Goal: Task Accomplishment & Management: Complete application form

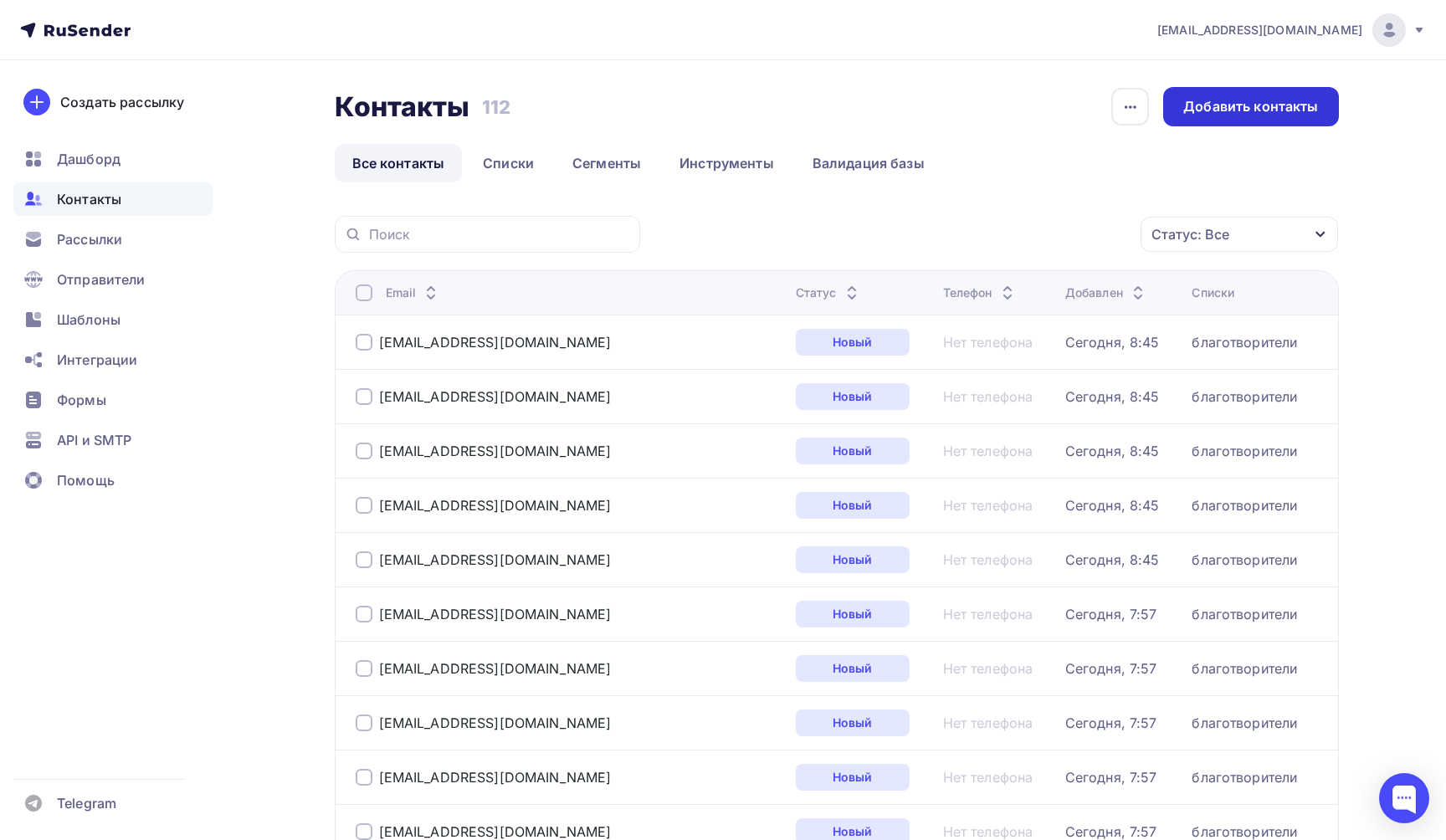
click at [1230, 110] on div "Добавить контакты" at bounding box center [1250, 107] width 134 height 19
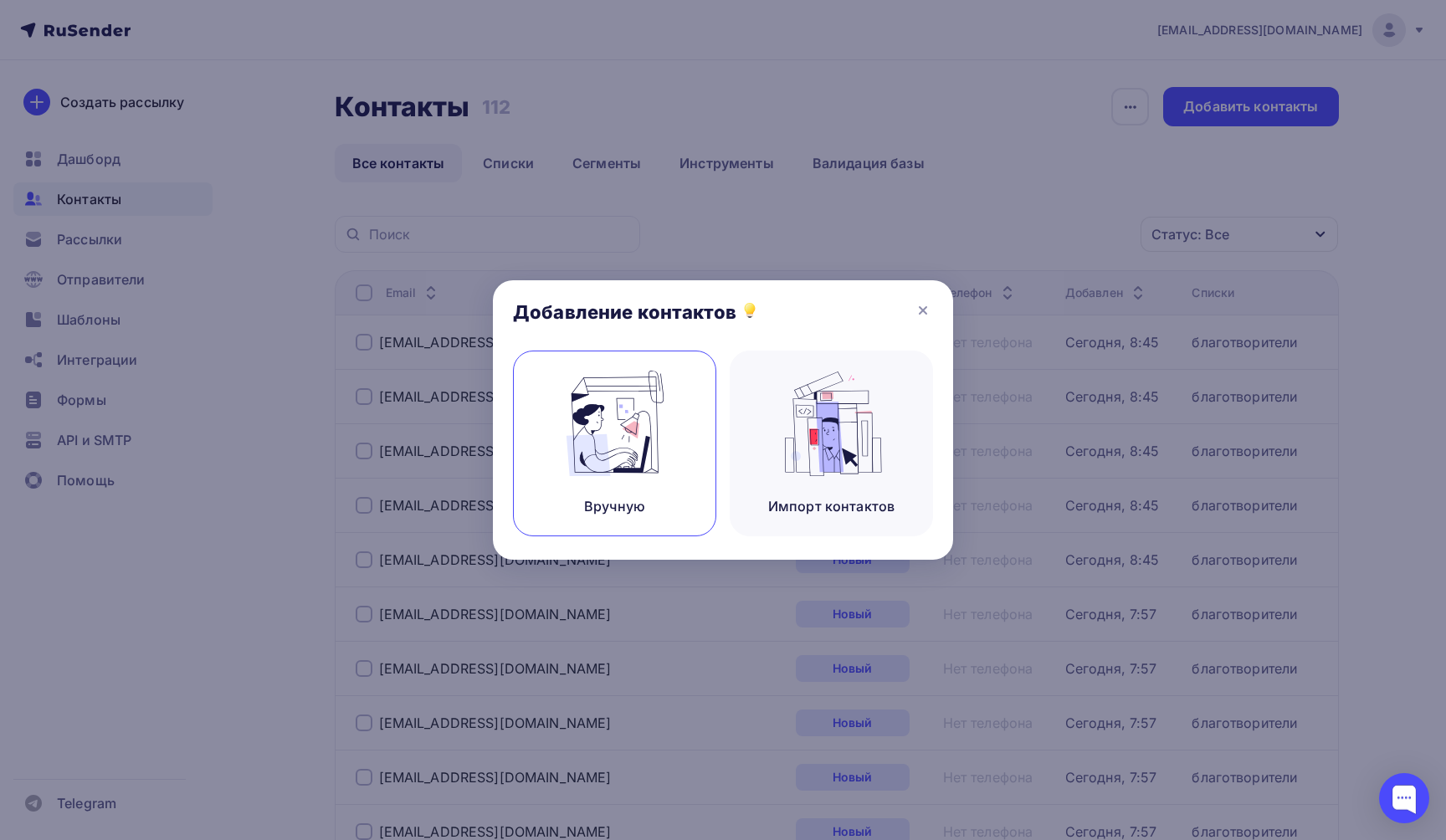
click at [639, 429] on img at bounding box center [615, 423] width 112 height 106
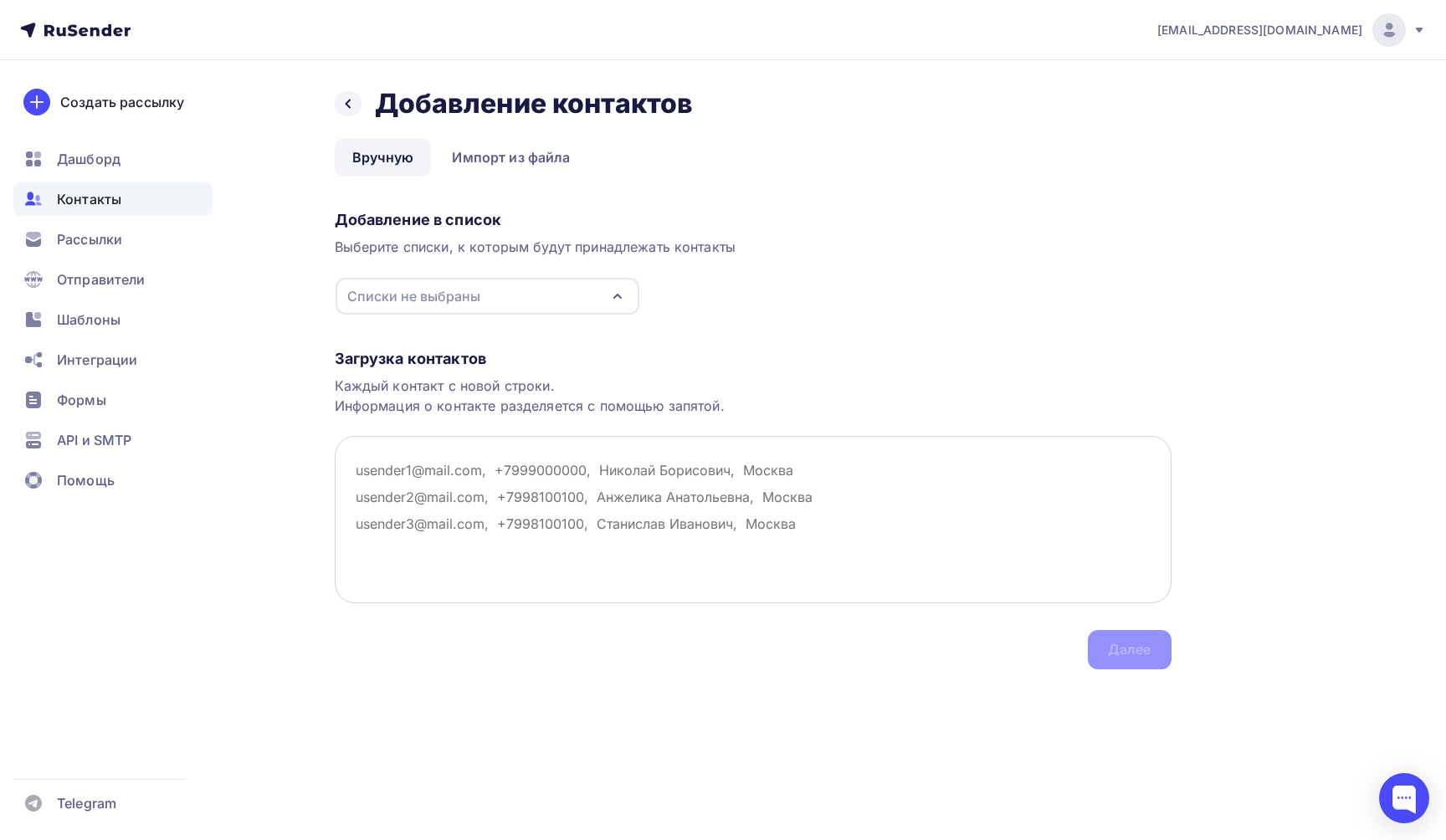
click at [471, 457] on textarea at bounding box center [753, 520] width 837 height 168
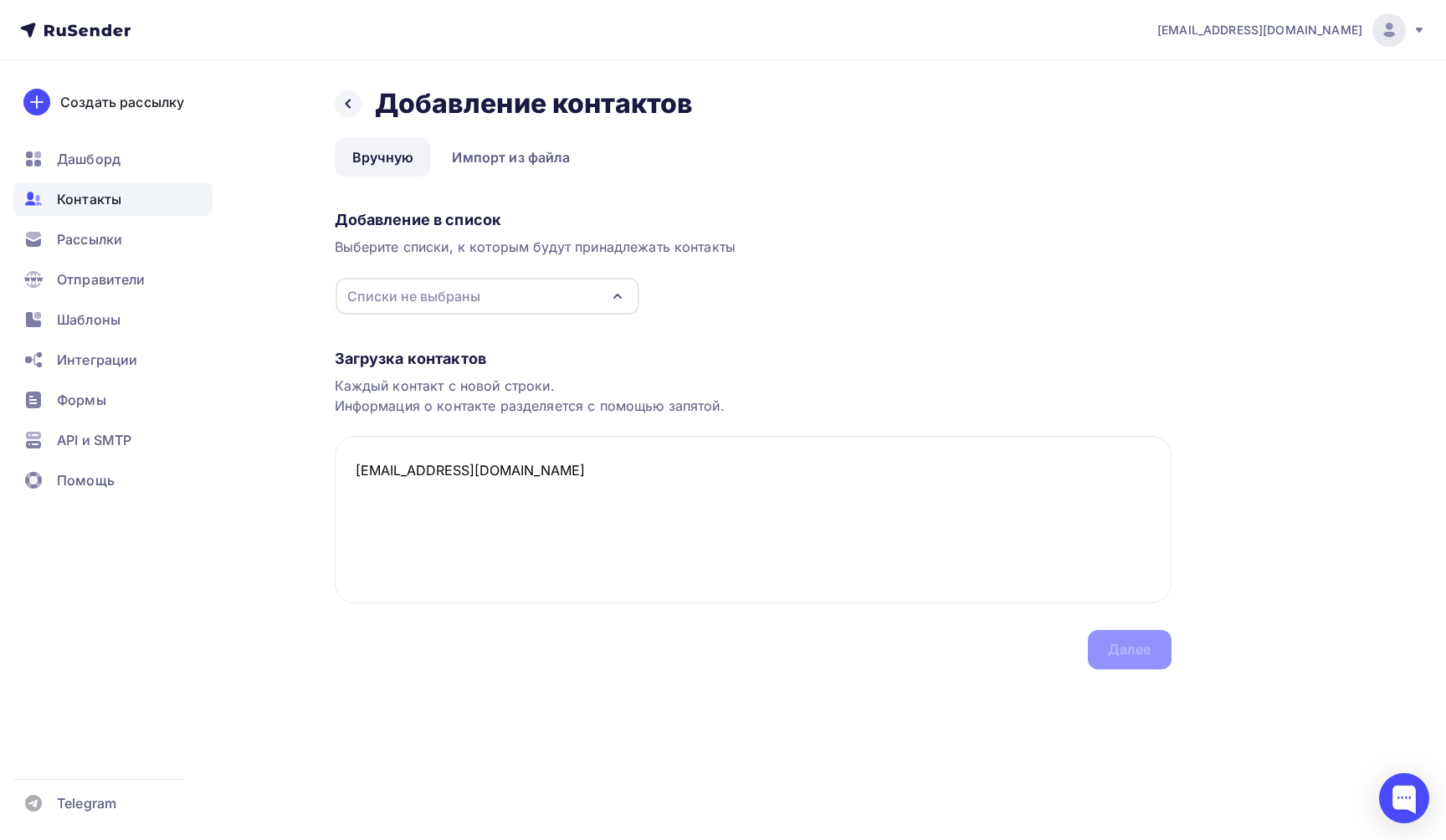
click at [467, 296] on div "Списки не выбраны" at bounding box center [414, 296] width 133 height 20
type textarea "[EMAIL_ADDRESS][DOMAIN_NAME]"
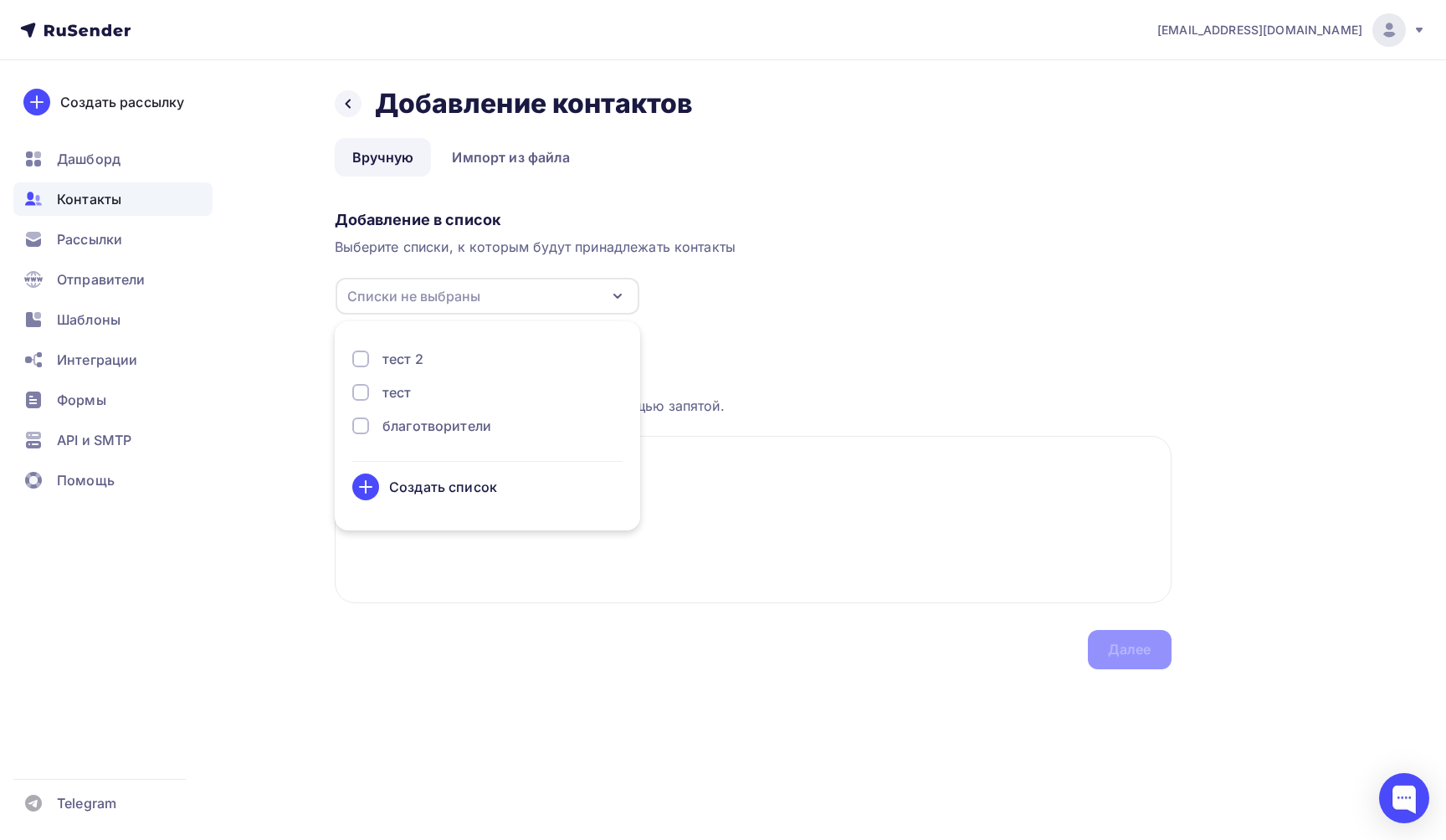
click at [444, 431] on div "благотворители" at bounding box center [437, 425] width 109 height 20
click at [1153, 655] on div "Далее" at bounding box center [1129, 649] width 84 height 39
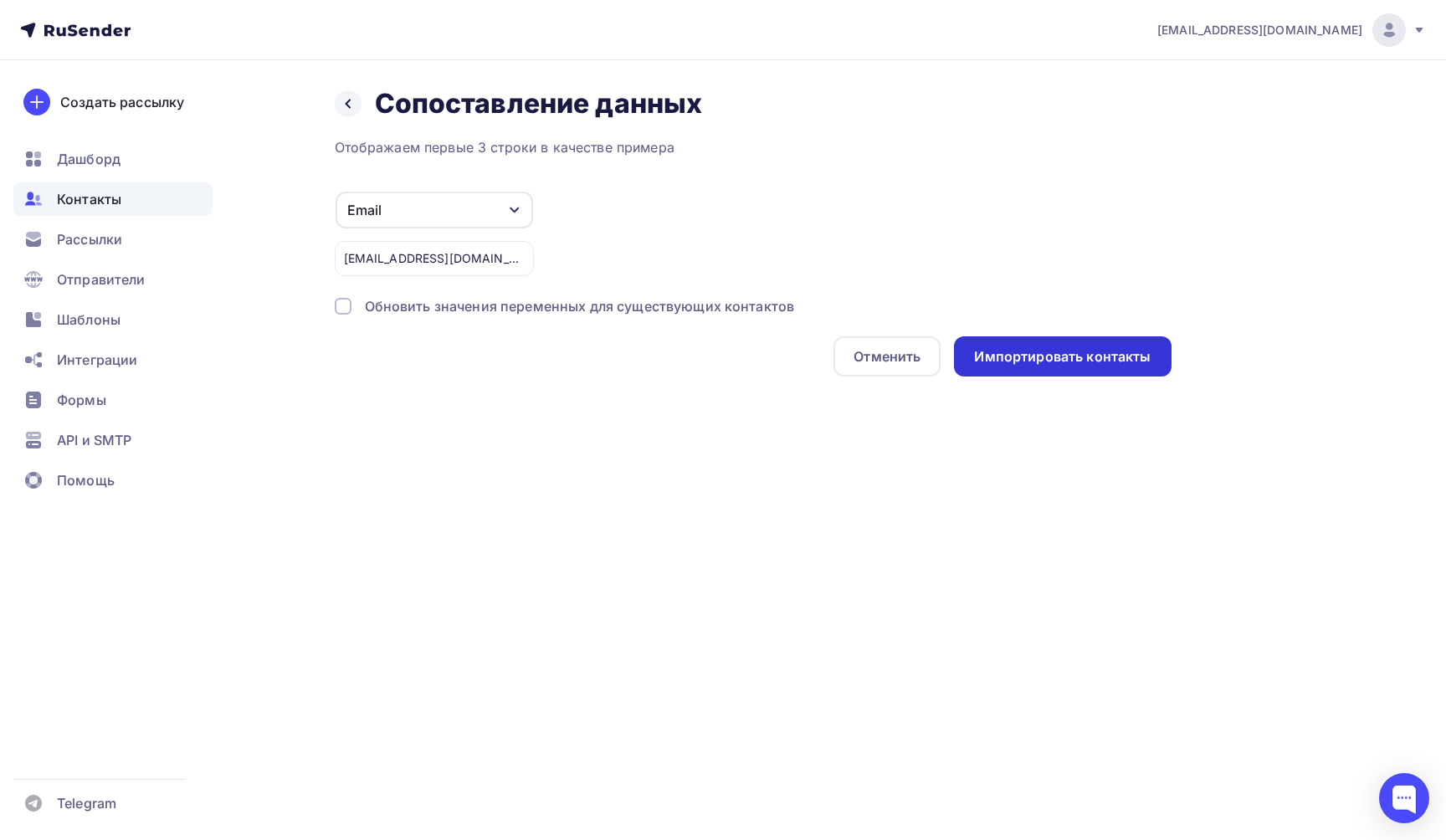
click at [1107, 348] on div "Импортировать контакты" at bounding box center [1062, 357] width 176 height 19
